Goal: Task Accomplishment & Management: Manage account settings

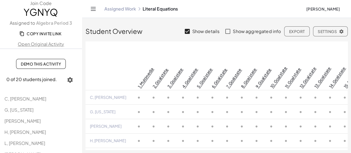
click at [130, 12] on div "Assigned Work Literal Equations [PERSON_NAME]" at bounding box center [217, 9] width 256 height 18
click at [129, 11] on link "Assigned Work" at bounding box center [120, 9] width 32 height 6
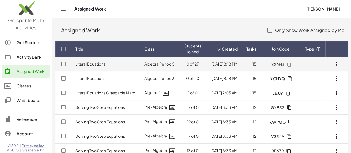
click at [322, 62] on td at bounding box center [313, 64] width 25 height 14
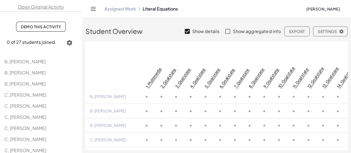
scroll to position [38, 0]
click at [16, 128] on span "C, [PERSON_NAME]" at bounding box center [25, 128] width 42 height 6
click at [66, 40] on icon "button" at bounding box center [69, 42] width 7 height 7
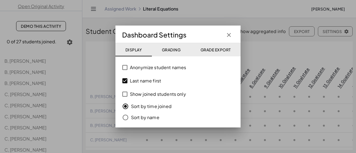
click at [228, 36] on icon "button" at bounding box center [228, 35] width 7 height 7
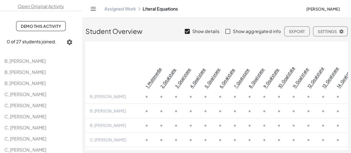
scroll to position [0, 0]
click at [44, 24] on span "Demo This Activity" at bounding box center [41, 26] width 40 height 5
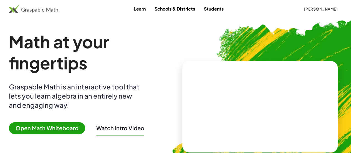
click at [309, 10] on span "[PERSON_NAME]" at bounding box center [321, 8] width 34 height 5
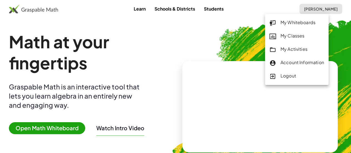
click at [297, 36] on div "My Classes" at bounding box center [297, 35] width 55 height 7
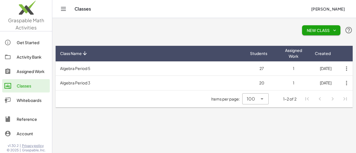
click at [34, 73] on div "Assigned Work" at bounding box center [32, 71] width 31 height 7
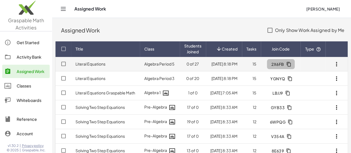
click at [287, 64] on icon "button" at bounding box center [289, 64] width 5 height 5
